Goal: Information Seeking & Learning: Learn about a topic

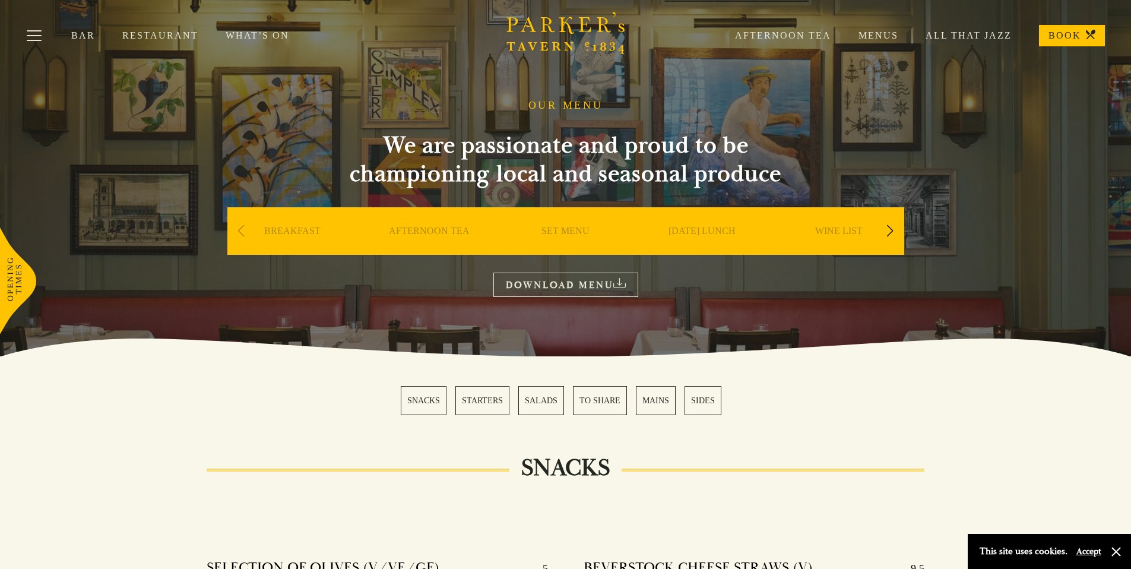
click at [140, 35] on link "Restaurant" at bounding box center [173, 36] width 103 height 12
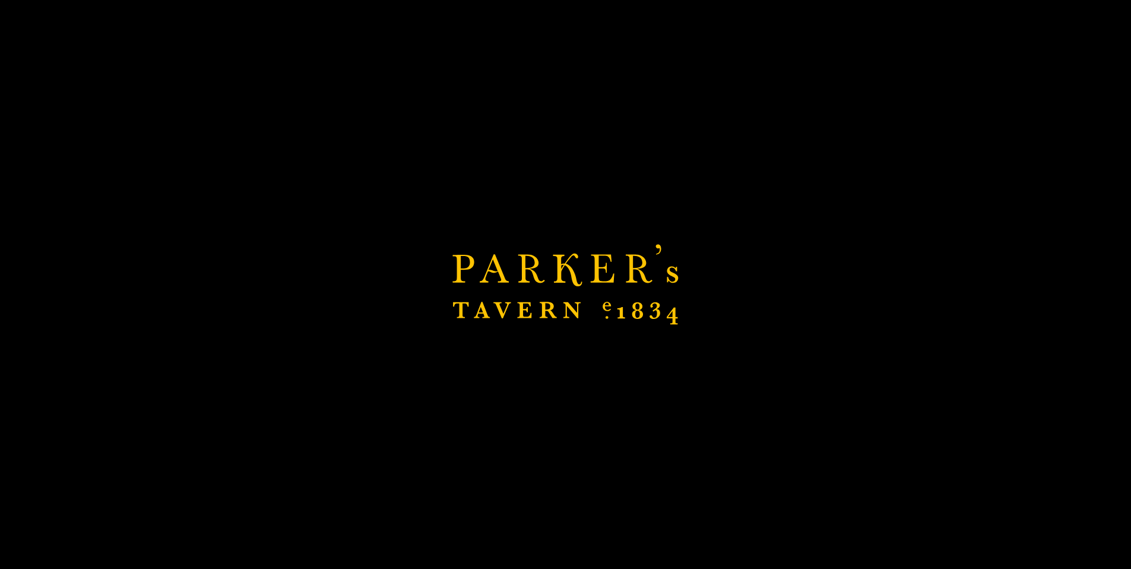
click at [167, 31] on link "Restaurant" at bounding box center [173, 36] width 103 height 12
click at [169, 37] on div "Brasserie Restaurant Cambridge | Parker's Tavern Cambridge Parker's Tavern is a…" at bounding box center [565, 284] width 1131 height 569
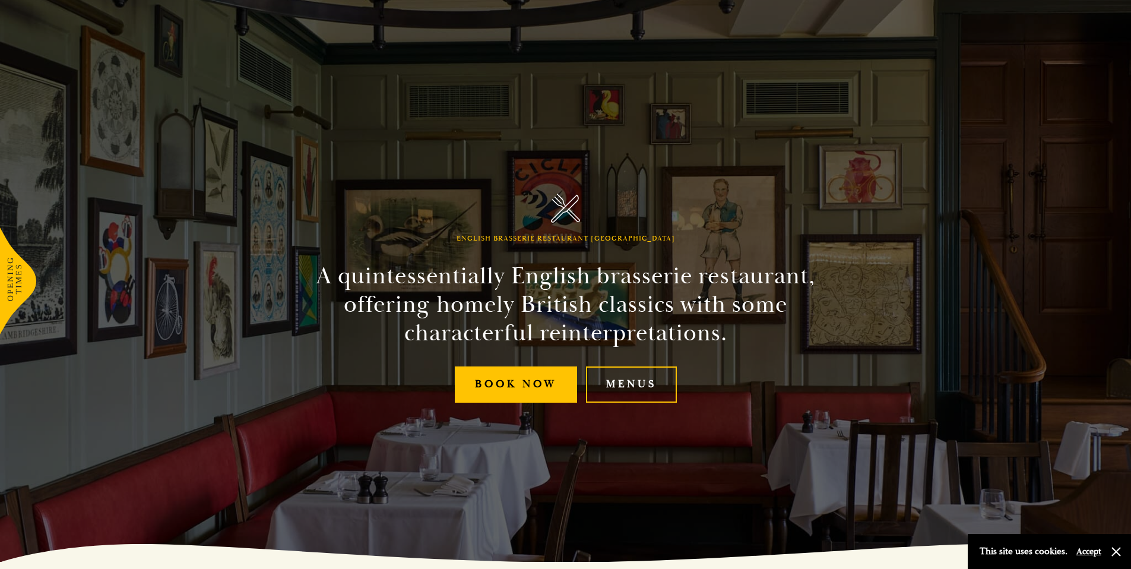
scroll to position [15, 0]
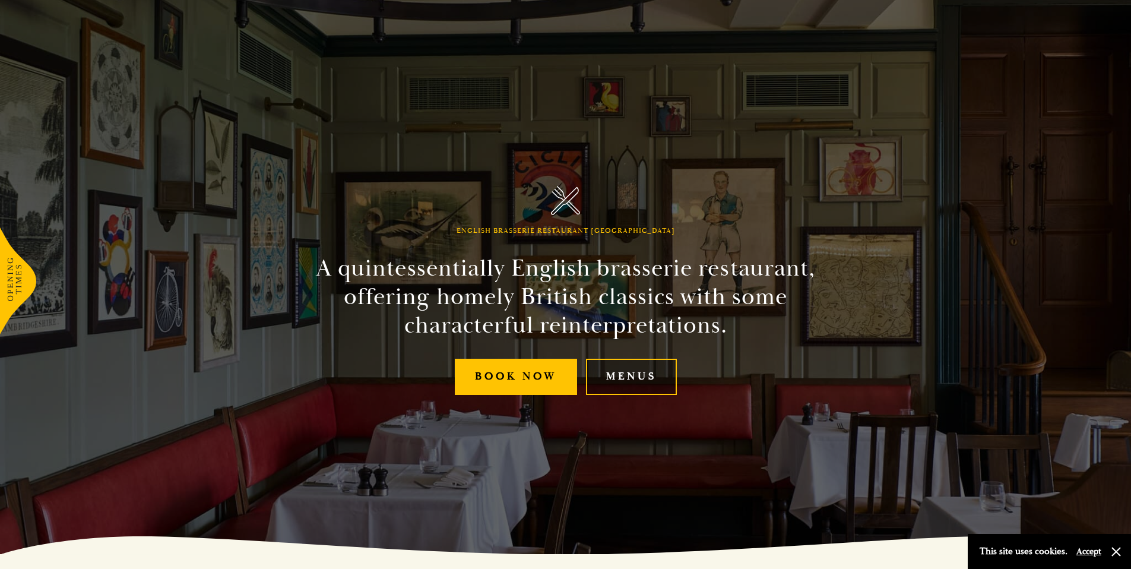
click at [644, 376] on link "Menus" at bounding box center [631, 377] width 91 height 36
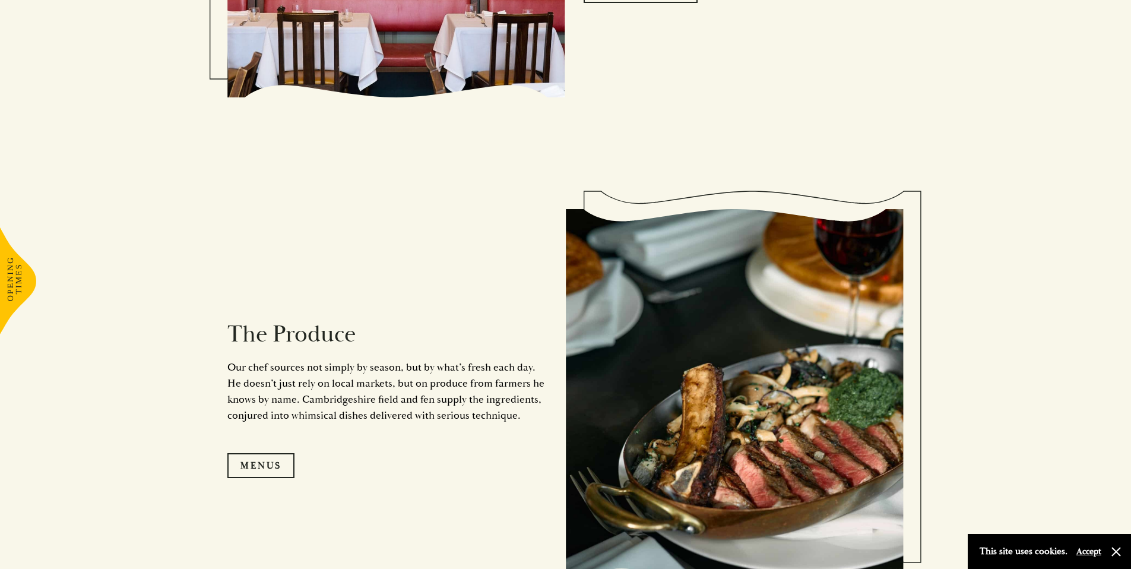
scroll to position [1103, 0]
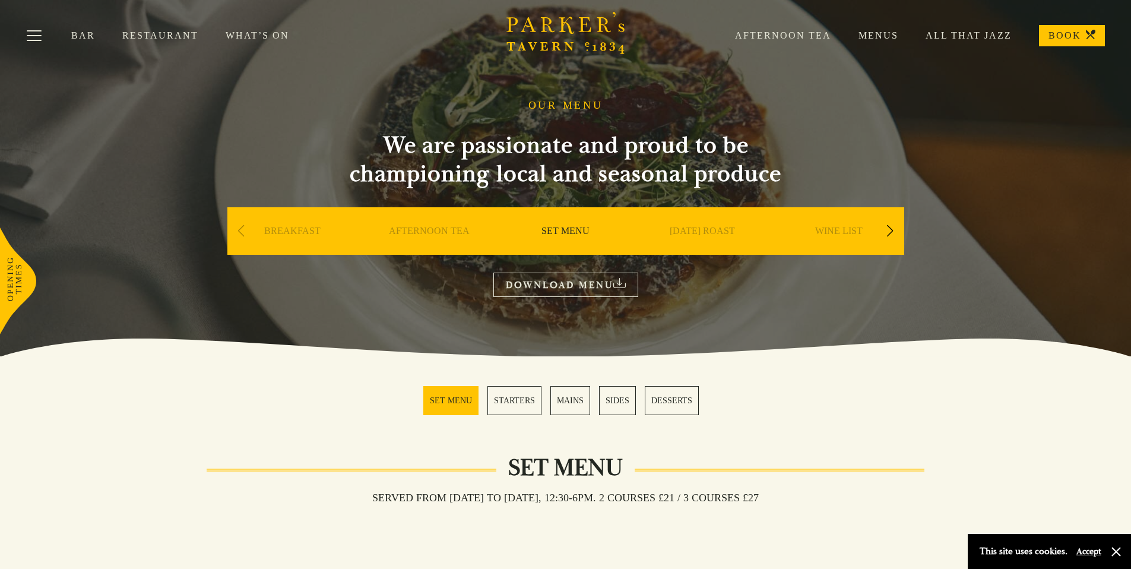
click at [570, 407] on link "MAINS" at bounding box center [570, 400] width 40 height 29
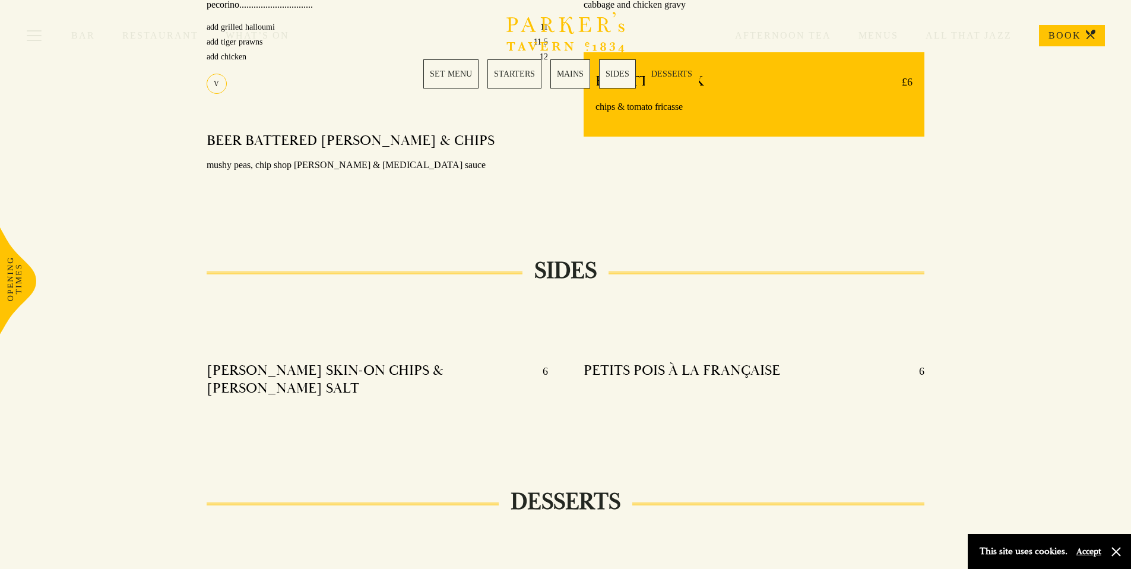
scroll to position [958, 0]
